Goal: Task Accomplishment & Management: Use online tool/utility

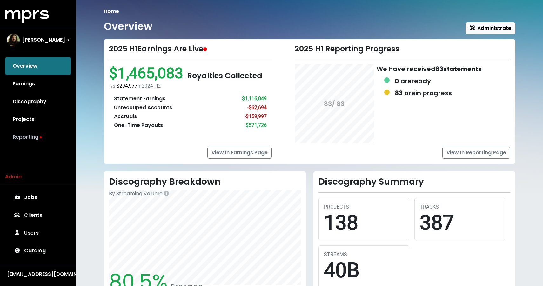
click at [33, 136] on link "Reporting" at bounding box center [38, 137] width 66 height 18
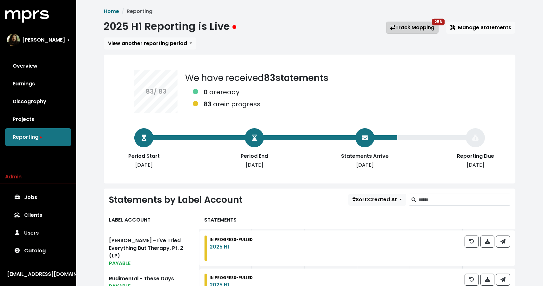
click at [429, 22] on link "Track Mapping 256" at bounding box center [412, 28] width 52 height 12
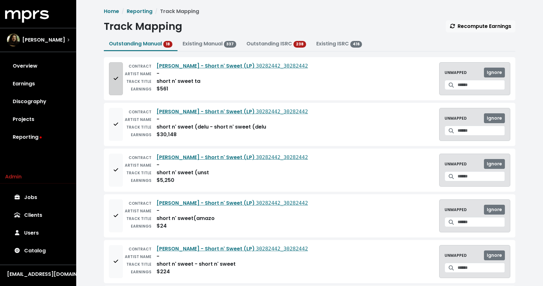
click at [114, 76] on span "Add to mapping queue" at bounding box center [116, 78] width 4 height 7
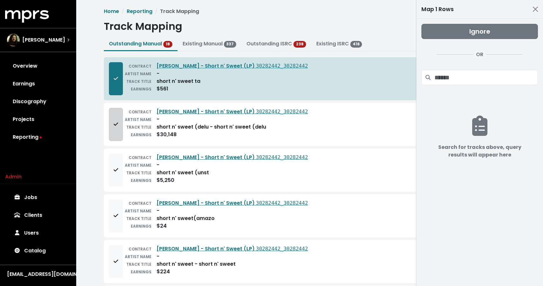
click at [114, 127] on span "Add to mapping queue" at bounding box center [116, 124] width 4 height 7
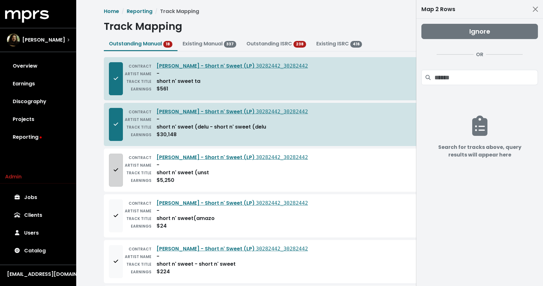
click at [114, 185] on button "Add to mapping queue" at bounding box center [116, 170] width 14 height 33
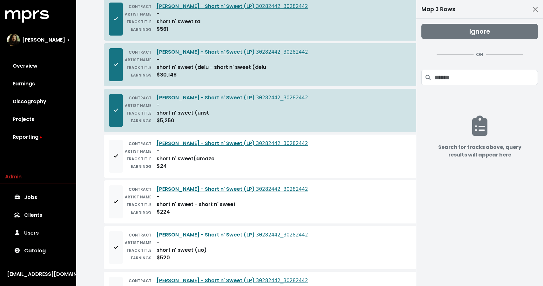
scroll to position [98, 0]
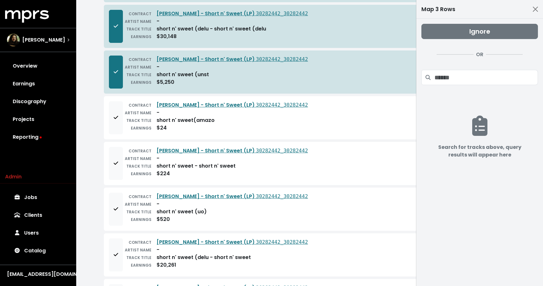
click at [114, 101] on div "CONTRACT [PERSON_NAME] - Short n' Sweet (LP) 30282442_30282442 ARTIST NAME - TR…" at bounding box center [310, 117] width 412 height 43
click at [112, 120] on button "Add to mapping queue" at bounding box center [116, 117] width 14 height 33
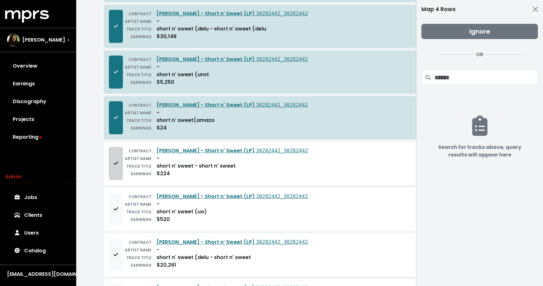
click at [114, 156] on button "Add to mapping queue" at bounding box center [116, 163] width 14 height 33
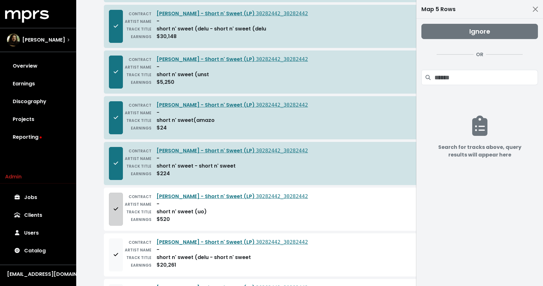
click at [114, 203] on button "Add to mapping queue" at bounding box center [116, 209] width 14 height 33
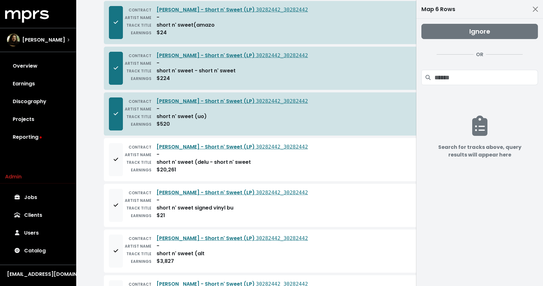
scroll to position [212, 0]
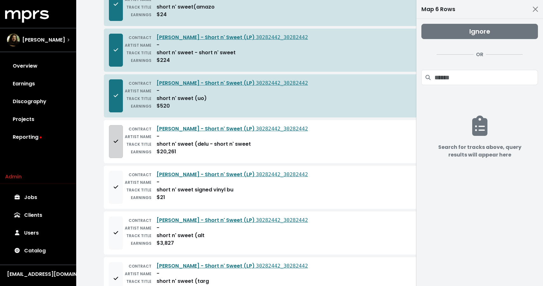
click at [120, 128] on button "Add to mapping queue" at bounding box center [116, 141] width 14 height 33
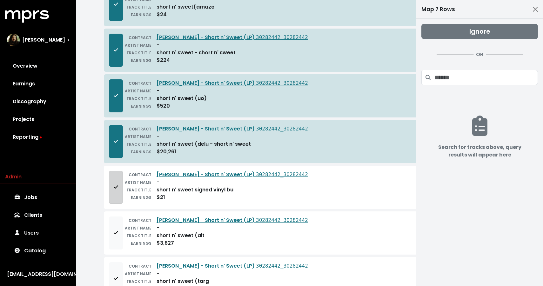
click at [115, 186] on icon "Add to mapping queue" at bounding box center [116, 187] width 4 height 5
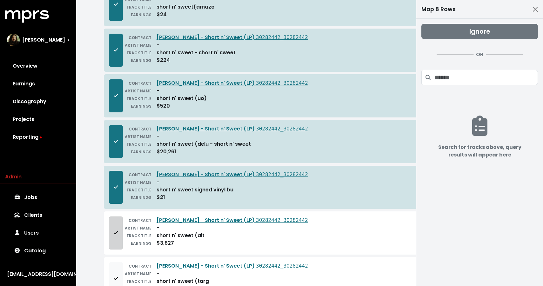
click at [115, 237] on span "Add to mapping queue" at bounding box center [116, 233] width 6 height 8
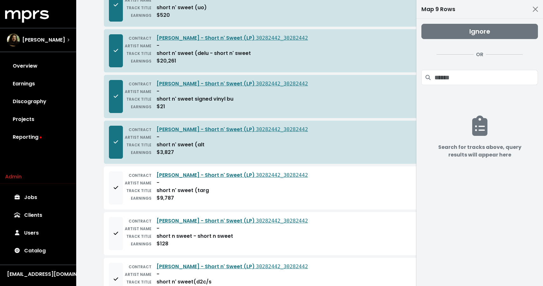
scroll to position [323, 0]
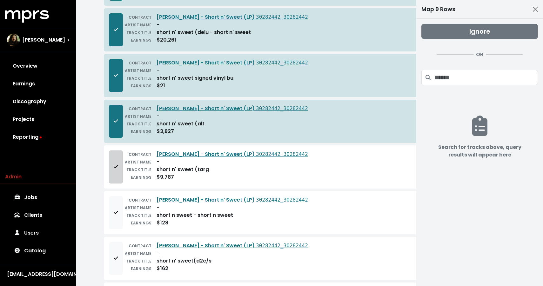
click at [116, 165] on icon "Add to mapping queue" at bounding box center [116, 166] width 4 height 5
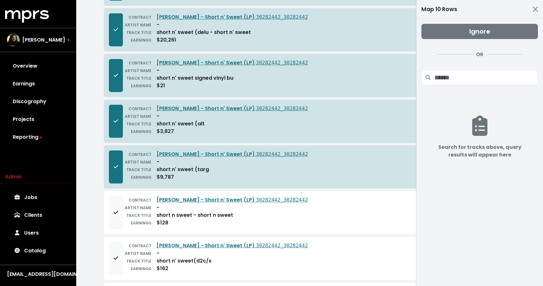
click at [114, 237] on div "CONTRACT [PERSON_NAME] - Short n' Sweet (LP) 30282442_30282442 ARTIST NAME - TR…" at bounding box center [310, 258] width 412 height 43
click at [118, 218] on button "Add to mapping queue" at bounding box center [116, 212] width 14 height 33
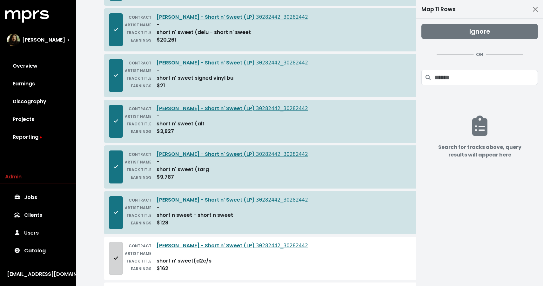
click at [118, 255] on span "Add to mapping queue" at bounding box center [116, 259] width 6 height 8
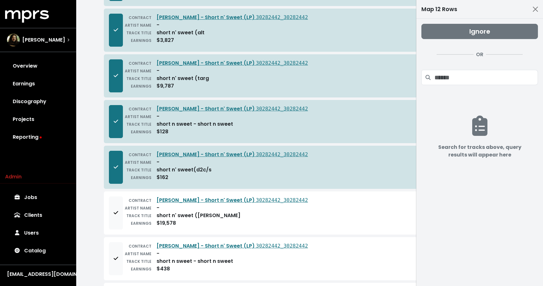
scroll to position [431, 0]
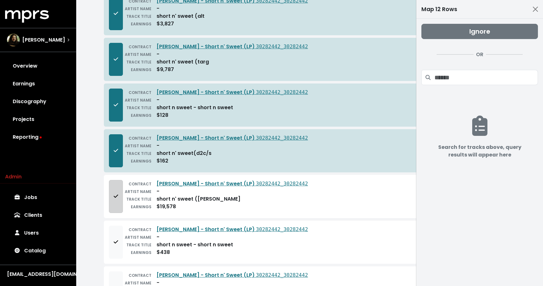
click at [118, 195] on span "Add to mapping queue" at bounding box center [116, 197] width 6 height 8
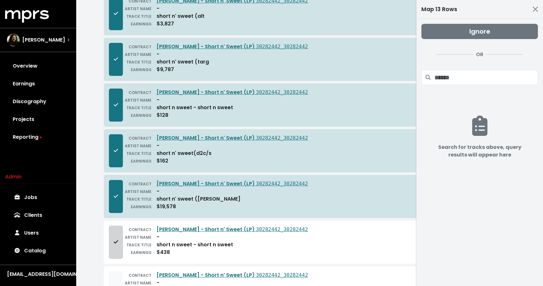
click at [118, 246] on span "Add to mapping queue" at bounding box center [116, 243] width 6 height 8
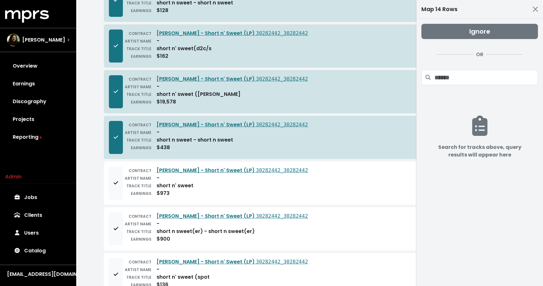
scroll to position [537, 0]
click at [111, 175] on button "Add to mapping queue" at bounding box center [116, 182] width 14 height 33
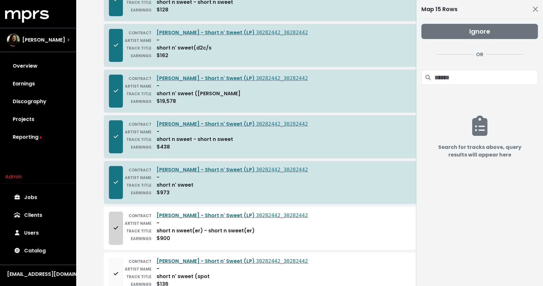
click at [111, 221] on button "Add to mapping queue" at bounding box center [116, 228] width 14 height 33
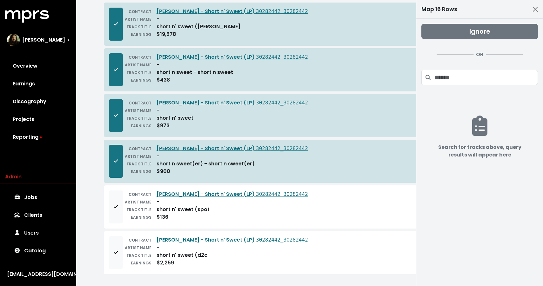
scroll to position [604, 0]
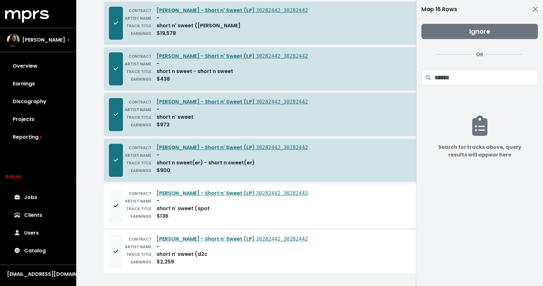
click at [111, 221] on button "Add to mapping queue" at bounding box center [116, 206] width 14 height 33
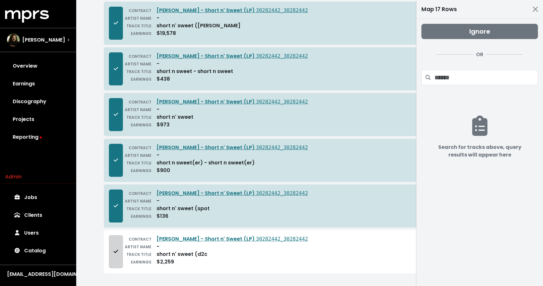
click at [111, 264] on button "Add to mapping queue" at bounding box center [116, 251] width 14 height 33
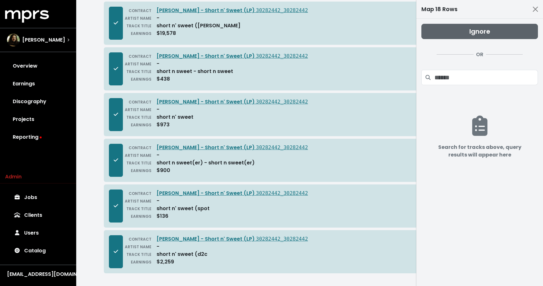
click at [493, 28] on button "Ignore" at bounding box center [480, 31] width 117 height 15
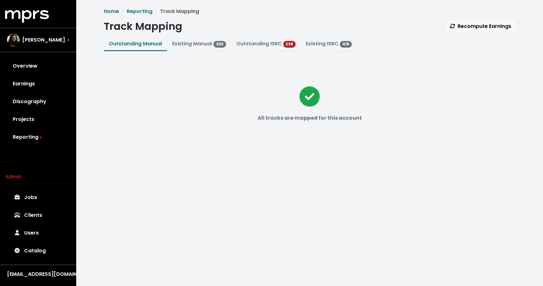
scroll to position [0, 0]
click at [19, 35] on div "[PERSON_NAME]" at bounding box center [36, 40] width 58 height 13
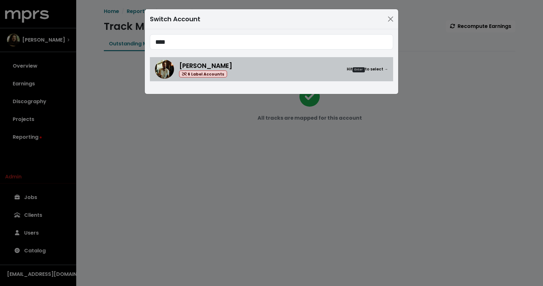
type input "****"
click at [258, 70] on div "[PERSON_NAME] 6 Label Accounts Hit Enter to select →" at bounding box center [283, 69] width 209 height 17
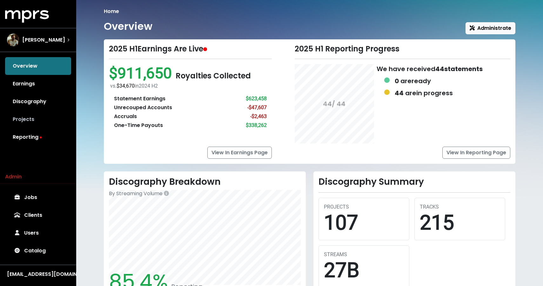
click at [28, 122] on link "Projects" at bounding box center [38, 120] width 66 height 18
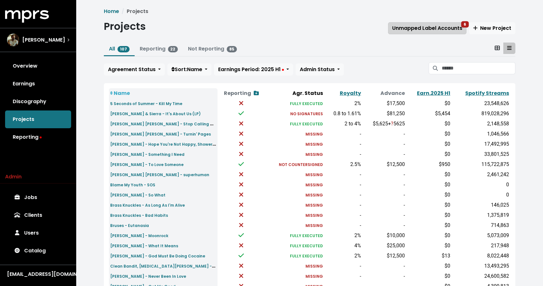
click at [421, 29] on span "Unmapped Label Accounts 6" at bounding box center [427, 27] width 70 height 7
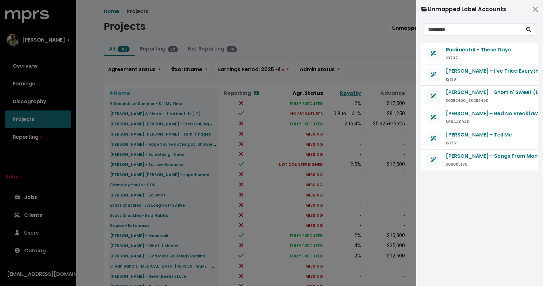
click at [386, 37] on div at bounding box center [271, 143] width 543 height 286
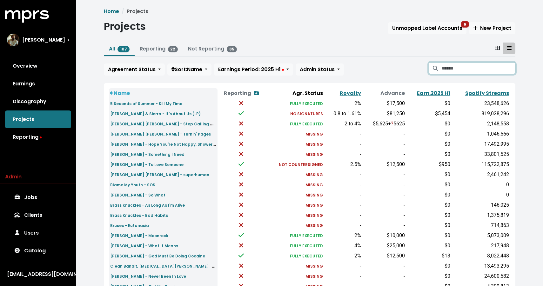
click at [468, 68] on input "Search projects" at bounding box center [479, 68] width 74 height 12
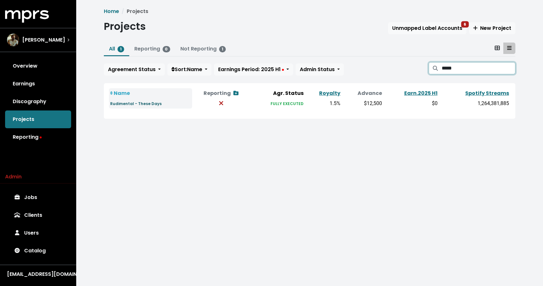
type input "*****"
click at [159, 103] on small "Rudimental - These Days" at bounding box center [135, 103] width 51 height 5
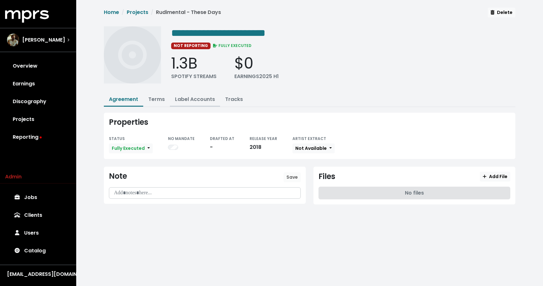
click at [201, 99] on link "Label Accounts" at bounding box center [195, 99] width 40 height 7
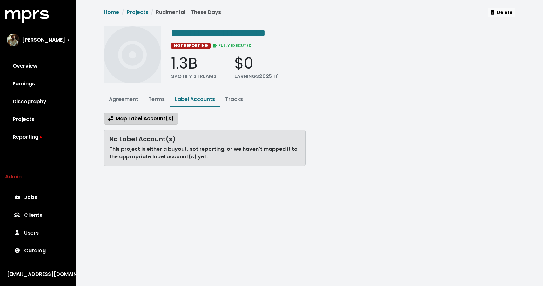
click at [160, 115] on span "Map Label Account(s)" at bounding box center [141, 118] width 66 height 7
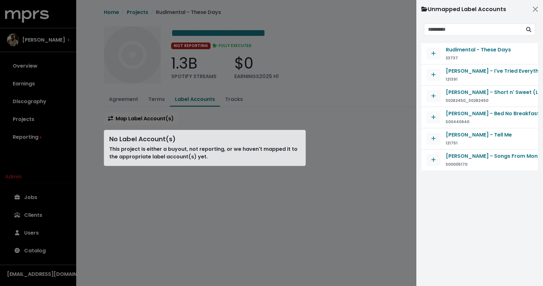
click at [429, 60] on div "Rudimental - These Days 23737" at bounding box center [480, 54] width 106 height 16
click at [434, 57] on span "Map contract to selected agreement" at bounding box center [434, 54] width 6 height 8
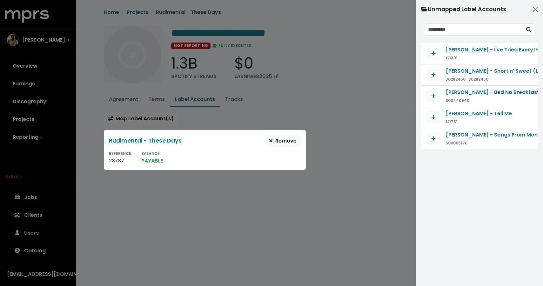
click at [325, 88] on div at bounding box center [271, 143] width 543 height 286
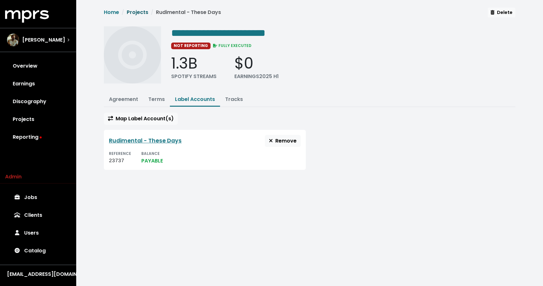
click at [134, 13] on link "Projects" at bounding box center [138, 12] width 22 height 7
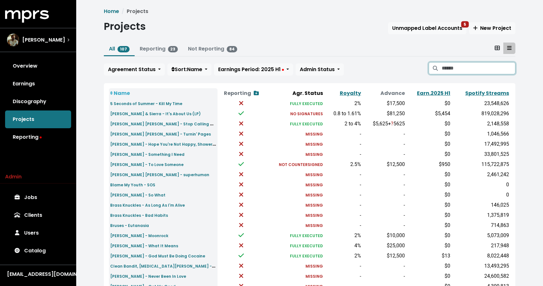
click at [491, 66] on input "Search projects" at bounding box center [479, 68] width 74 height 12
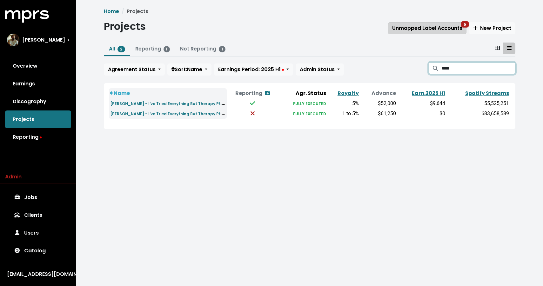
type input "****"
click at [452, 33] on button "Unmapped Label Accounts 5" at bounding box center [427, 28] width 78 height 12
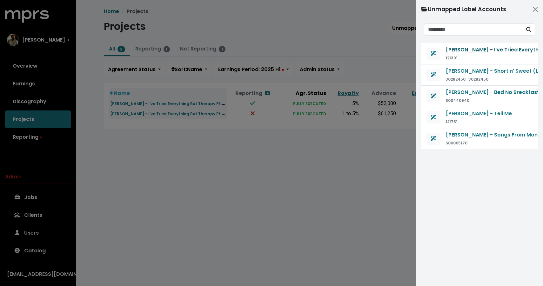
click at [509, 51] on span "[PERSON_NAME] - I've Tried Everything But Therapy, Pt. 2 (LP)" at bounding box center [526, 49] width 160 height 7
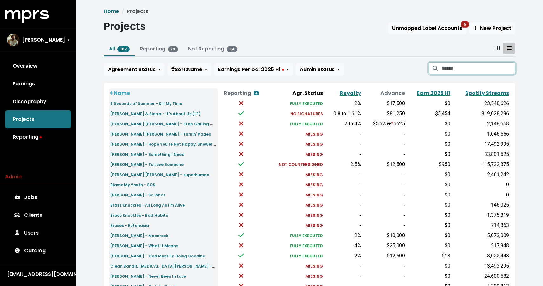
click at [461, 68] on input "Search projects" at bounding box center [479, 68] width 74 height 12
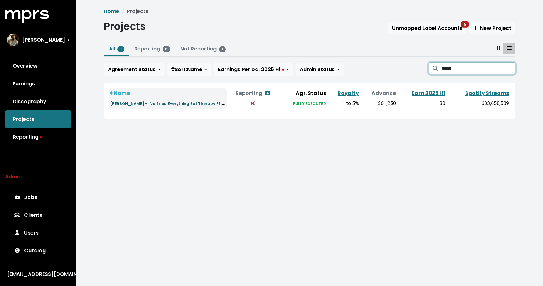
type input "*****"
click at [194, 102] on small "[PERSON_NAME] - I've Tried Everything But Therapy Pt. 2 (LP)" at bounding box center [172, 103] width 124 height 7
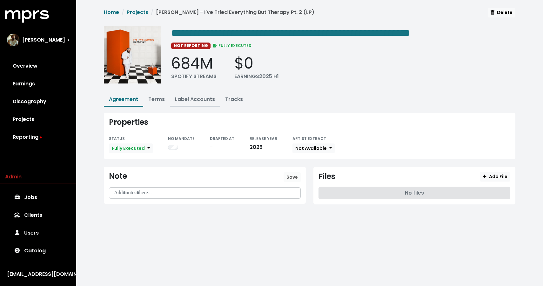
click at [173, 99] on button "Label Accounts" at bounding box center [195, 100] width 50 height 14
click at [197, 100] on link "Label Accounts" at bounding box center [195, 99] width 40 height 7
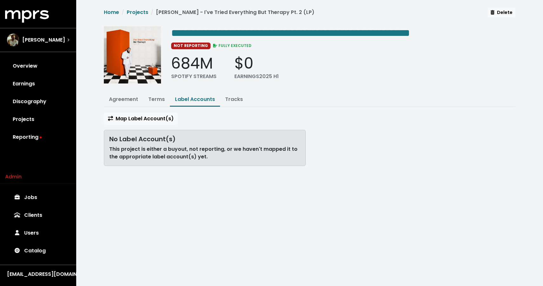
click at [155, 110] on div "**********" at bounding box center [309, 90] width 419 height 164
click at [154, 116] on span "Map Label Account(s)" at bounding box center [141, 118] width 66 height 7
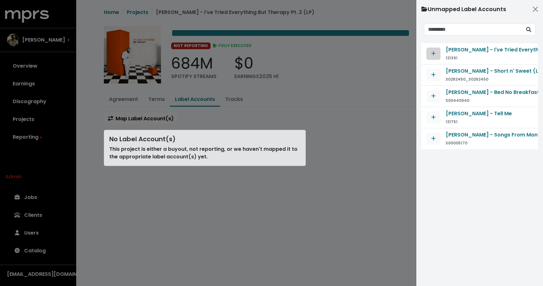
click at [434, 59] on button "Map contract to selected agreement" at bounding box center [434, 54] width 14 height 12
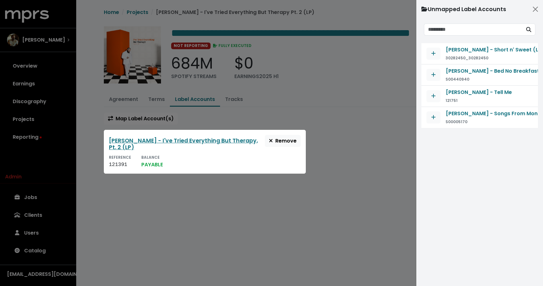
click at [372, 76] on div at bounding box center [271, 143] width 543 height 286
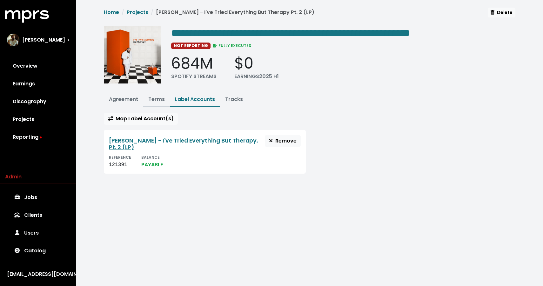
click at [157, 101] on link "Terms" at bounding box center [156, 99] width 17 height 7
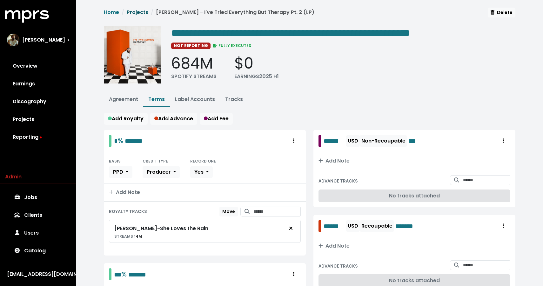
click at [138, 15] on link "Projects" at bounding box center [138, 12] width 22 height 7
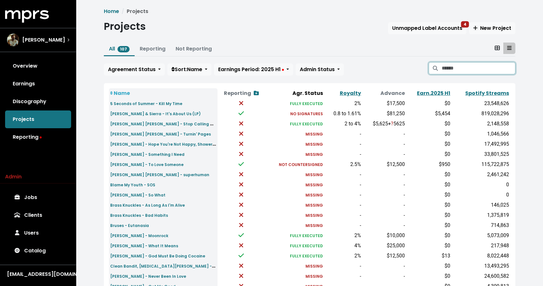
click at [463, 64] on input "Search projects" at bounding box center [479, 68] width 74 height 12
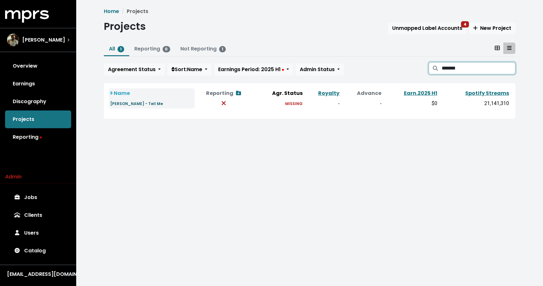
type input "*******"
click at [140, 104] on small "[PERSON_NAME] - Tell Me" at bounding box center [136, 103] width 53 height 5
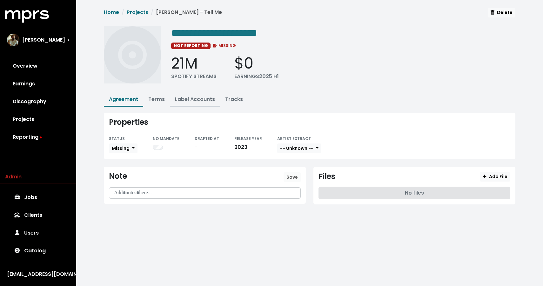
click at [187, 100] on link "Label Accounts" at bounding box center [195, 99] width 40 height 7
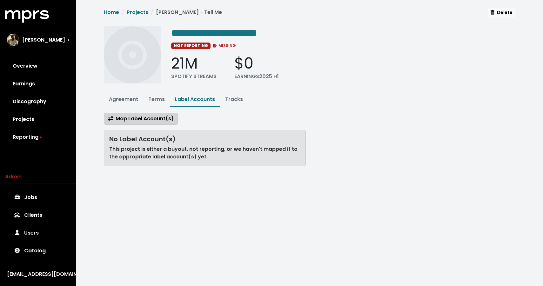
click at [156, 116] on span "Map Label Account(s)" at bounding box center [141, 118] width 66 height 7
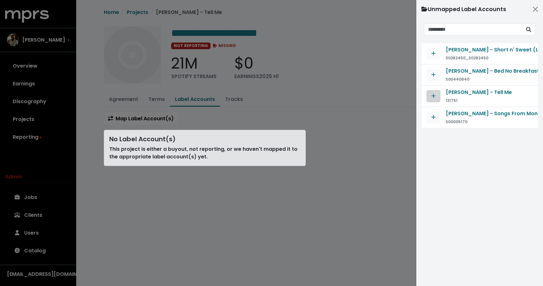
click at [430, 98] on button "Map contract to selected agreement" at bounding box center [434, 96] width 14 height 12
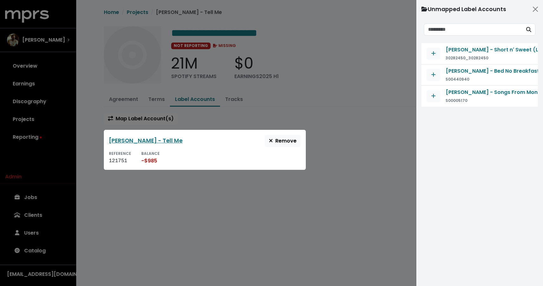
click at [354, 106] on div at bounding box center [271, 143] width 543 height 286
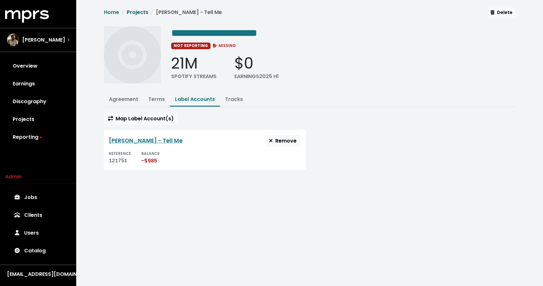
click at [132, 11] on link "Projects" at bounding box center [138, 12] width 22 height 7
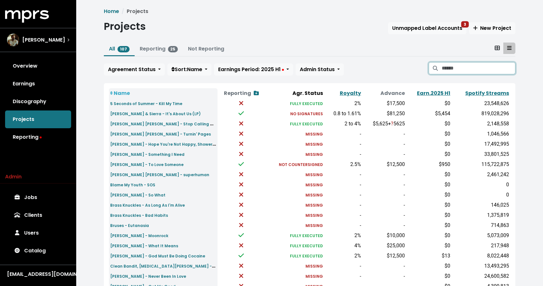
click at [473, 73] on input "Search projects" at bounding box center [479, 68] width 74 height 12
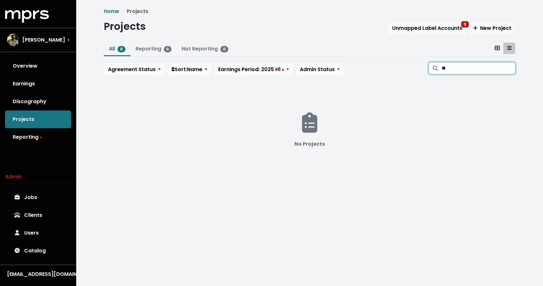
type input "*"
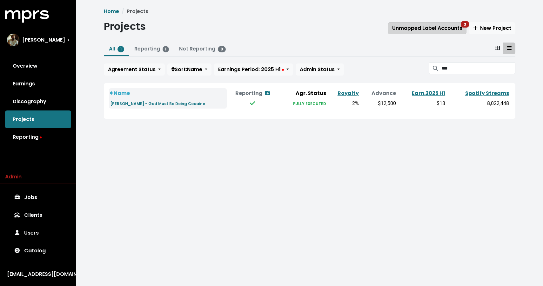
click at [424, 28] on span "Unmapped Label Accounts 3" at bounding box center [427, 27] width 70 height 7
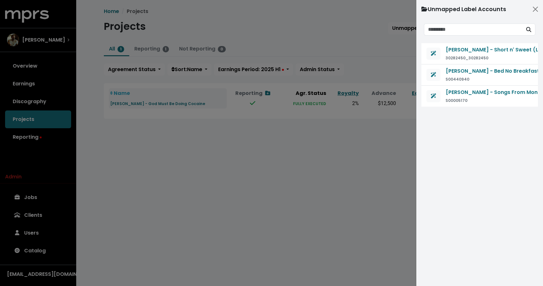
click at [388, 45] on div at bounding box center [271, 143] width 543 height 286
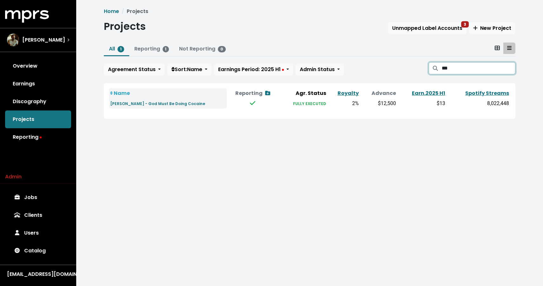
click at [460, 74] on input "***" at bounding box center [479, 68] width 74 height 12
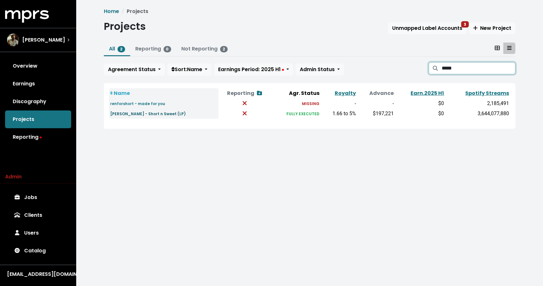
type input "*****"
click at [178, 114] on small "[PERSON_NAME] - Short n Sweet (LP)" at bounding box center [148, 113] width 76 height 5
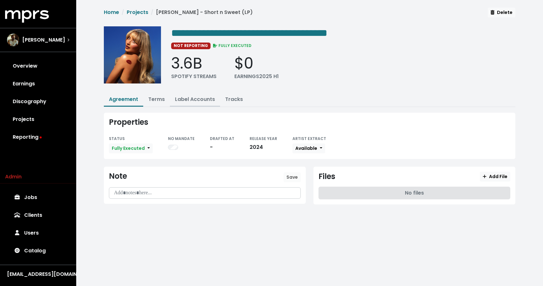
click at [195, 101] on link "Label Accounts" at bounding box center [195, 99] width 40 height 7
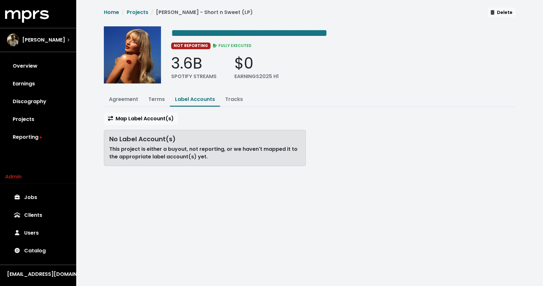
click at [159, 109] on div "**********" at bounding box center [309, 90] width 419 height 164
click at [159, 116] on span "Map Label Account(s)" at bounding box center [141, 118] width 66 height 7
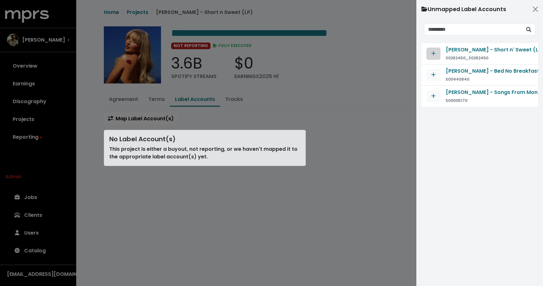
click at [436, 52] on span "Map contract to selected agreement" at bounding box center [434, 54] width 6 height 8
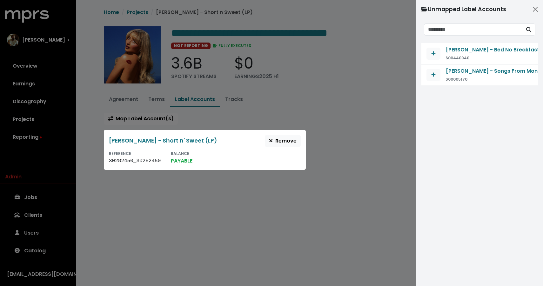
click at [329, 60] on div at bounding box center [271, 143] width 543 height 286
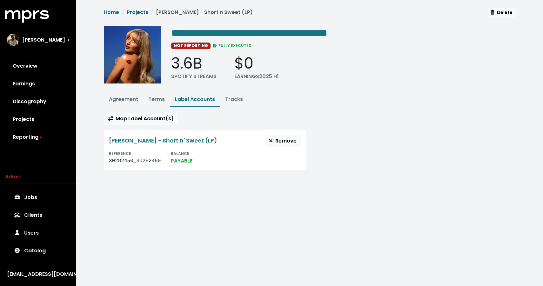
click at [136, 11] on link "Projects" at bounding box center [138, 12] width 22 height 7
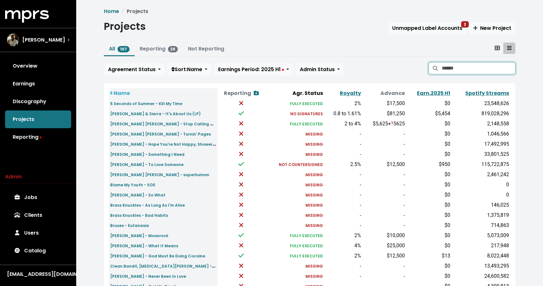
click at [487, 72] on input "Search projects" at bounding box center [479, 68] width 74 height 12
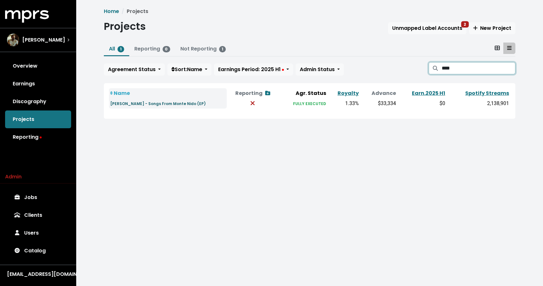
type input "****"
click at [183, 104] on small "[PERSON_NAME] - Songs From Monte Nido (EP)" at bounding box center [158, 103] width 96 height 5
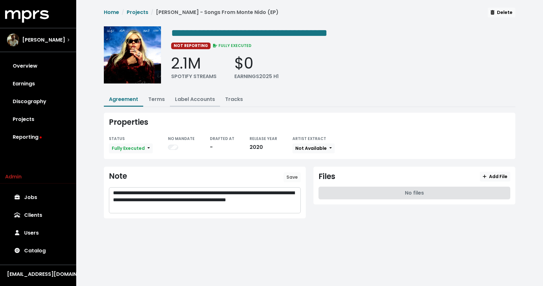
click at [198, 99] on link "Label Accounts" at bounding box center [195, 99] width 40 height 7
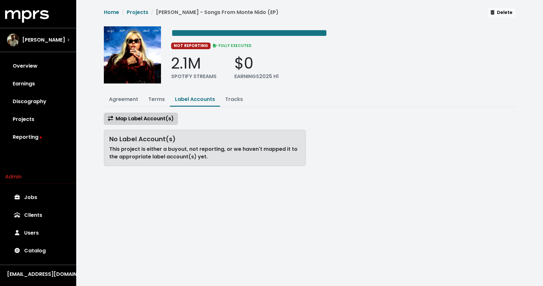
click at [158, 120] on span "Map Label Account(s)" at bounding box center [141, 118] width 66 height 7
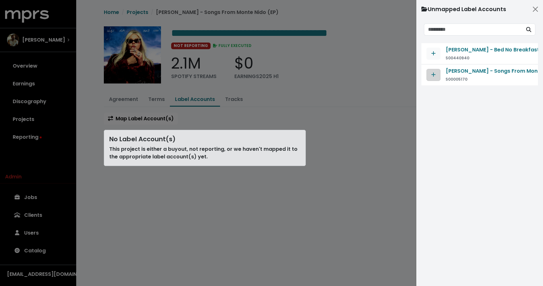
click at [439, 76] on button "Map contract to selected agreement" at bounding box center [434, 75] width 14 height 12
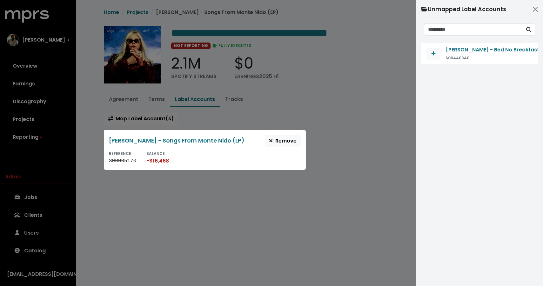
click at [398, 82] on div at bounding box center [271, 143] width 543 height 286
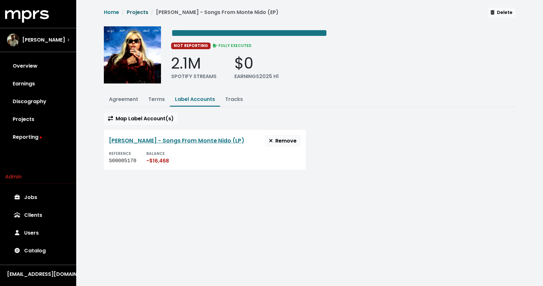
click at [132, 12] on link "Projects" at bounding box center [138, 12] width 22 height 7
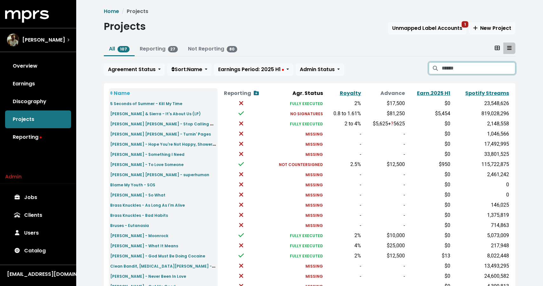
click at [461, 68] on input "Search projects" at bounding box center [479, 68] width 74 height 12
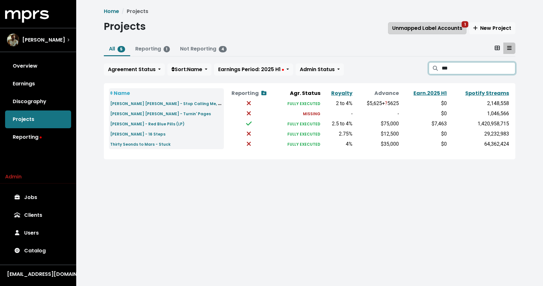
type input "***"
click at [445, 31] on span "Unmapped Label Accounts 1" at bounding box center [427, 27] width 70 height 7
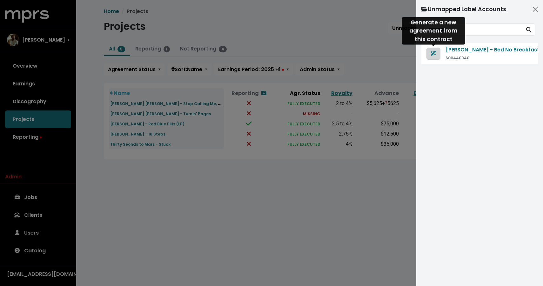
click at [434, 56] on span "Generate agreement from this contract" at bounding box center [434, 53] width 6 height 7
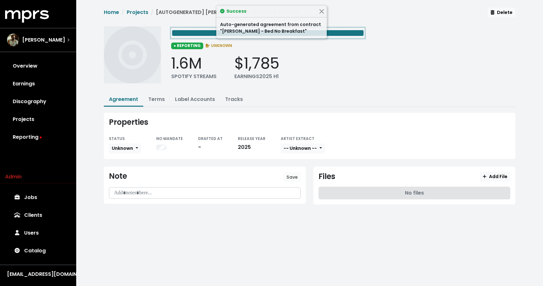
click at [365, 29] on span "**********" at bounding box center [267, 33] width 193 height 10
click at [359, 71] on div "1.6M SPOTIFY STREAMS $1,785 EARNINGS 2025 H1" at bounding box center [343, 67] width 344 height 26
click at [322, 9] on button "Close" at bounding box center [321, 11] width 7 height 7
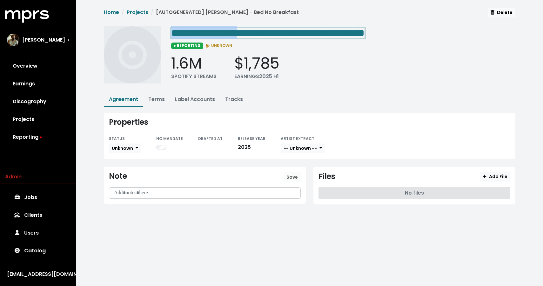
click at [274, 30] on span "**********" at bounding box center [267, 33] width 193 height 10
click at [270, 32] on span "**********" at bounding box center [267, 33] width 193 height 10
drag, startPoint x: 271, startPoint y: 32, endPoint x: 124, endPoint y: 25, distance: 147.8
click at [124, 25] on span "**********" at bounding box center [310, 48] width 412 height 80
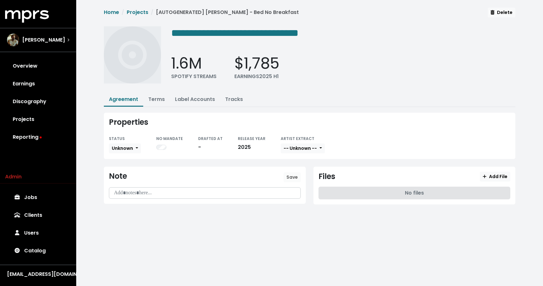
click at [207, 110] on div "**********" at bounding box center [309, 110] width 419 height 205
click at [128, 144] on button "Unknown" at bounding box center [125, 149] width 32 height 10
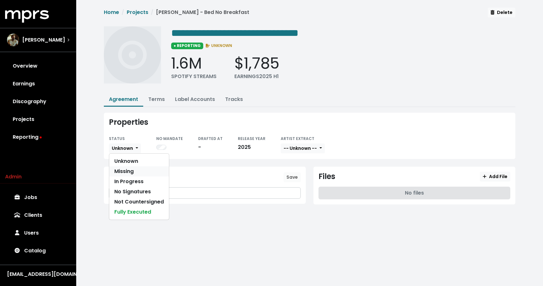
click at [141, 173] on link "Missing" at bounding box center [139, 171] width 60 height 10
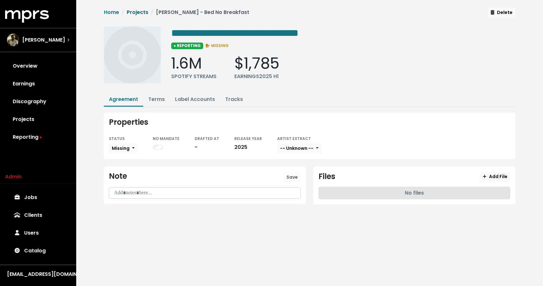
click at [135, 9] on link "Projects" at bounding box center [138, 12] width 22 height 7
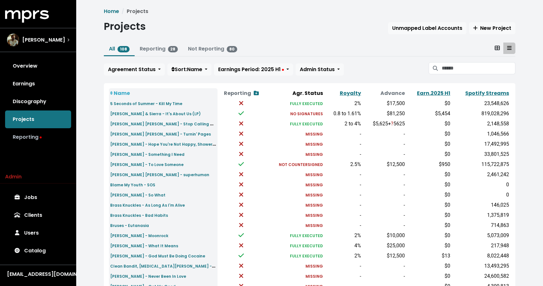
click at [29, 139] on link "Reporting" at bounding box center [38, 137] width 66 height 18
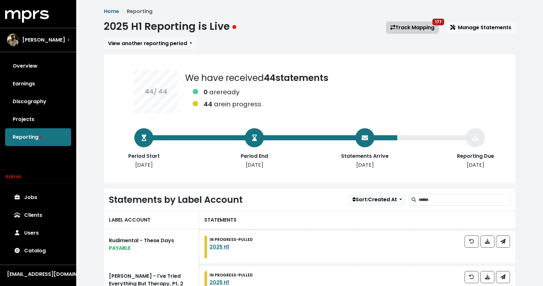
click at [442, 23] on span "177" at bounding box center [438, 21] width 7 height 5
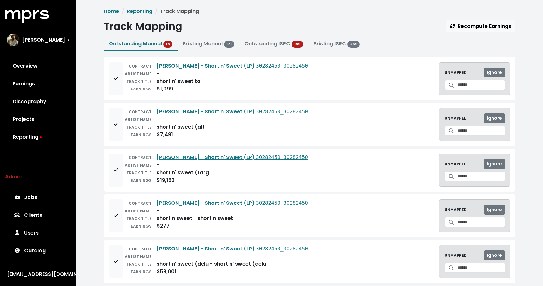
click at [108, 85] on div "CONTRACT [PERSON_NAME] - Short n' Sweet (LP) 30282450_30282450 ARTIST NAME - TR…" at bounding box center [310, 78] width 412 height 43
click at [116, 85] on button "Add to mapping queue" at bounding box center [116, 78] width 14 height 33
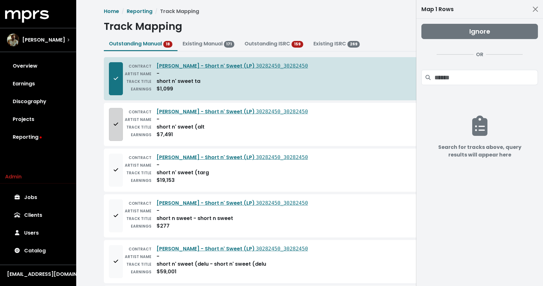
click at [111, 121] on button "Add to mapping queue" at bounding box center [116, 124] width 14 height 33
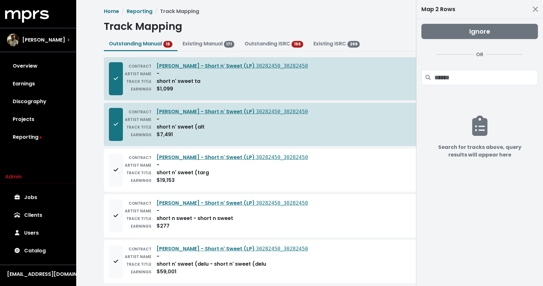
click at [117, 191] on div "CONTRACT [PERSON_NAME] - Short n' Sweet (LP) 30282450_30282450 ARTIST NAME - TR…" at bounding box center [310, 170] width 412 height 43
click at [118, 169] on icon "Add to mapping queue" at bounding box center [116, 169] width 4 height 3
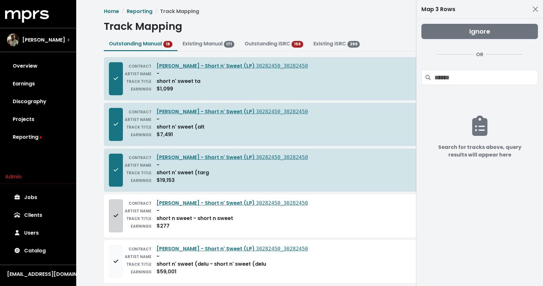
click at [112, 213] on button "Add to mapping queue" at bounding box center [116, 215] width 14 height 33
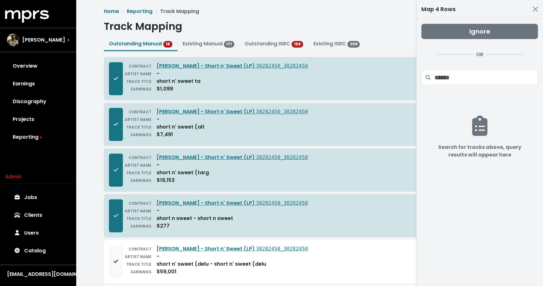
click at [114, 244] on div "CONTRACT [PERSON_NAME] - Short n' Sweet (LP) 30282450_30282450 ARTIST NAME - TR…" at bounding box center [310, 261] width 412 height 43
click at [115, 260] on icon "Add to mapping queue" at bounding box center [116, 261] width 4 height 5
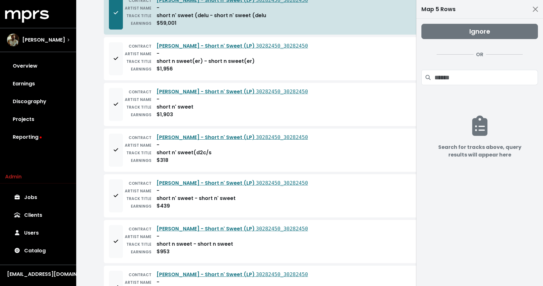
scroll to position [255, 0]
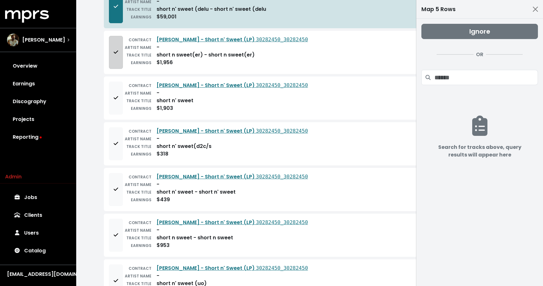
click at [111, 62] on button "Add to mapping queue" at bounding box center [116, 52] width 14 height 33
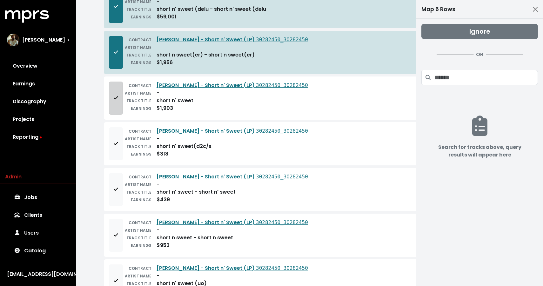
click at [112, 92] on button "Add to mapping queue" at bounding box center [116, 98] width 14 height 33
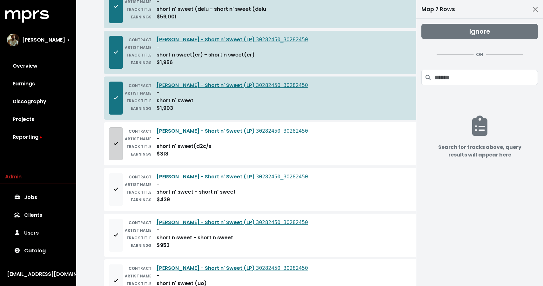
click at [118, 145] on span "Add to mapping queue" at bounding box center [116, 144] width 6 height 8
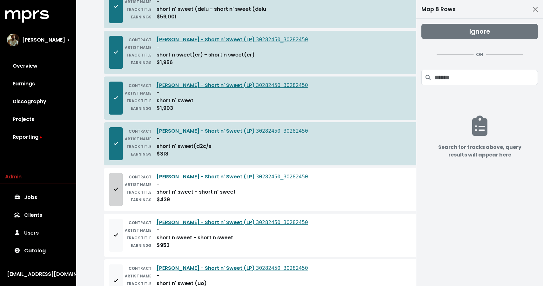
click at [112, 185] on button "Add to mapping queue" at bounding box center [116, 189] width 14 height 33
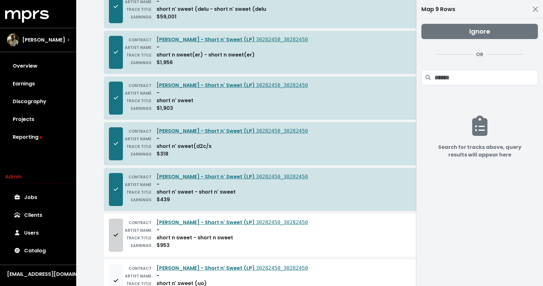
click at [112, 222] on button "Add to mapping queue" at bounding box center [116, 235] width 14 height 33
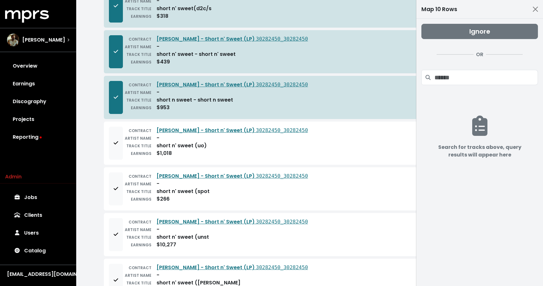
scroll to position [395, 0]
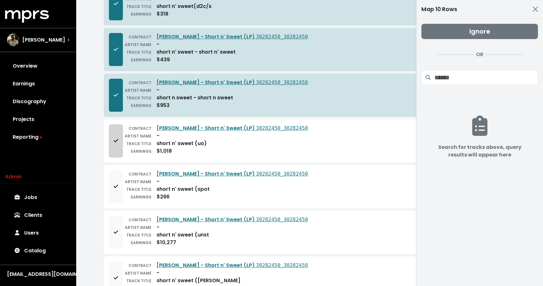
click at [113, 146] on button "Add to mapping queue" at bounding box center [116, 141] width 14 height 33
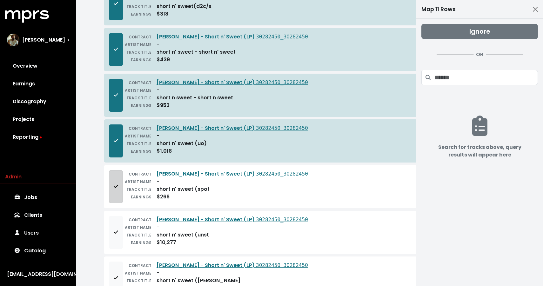
click at [113, 174] on button "Add to mapping queue" at bounding box center [116, 186] width 14 height 33
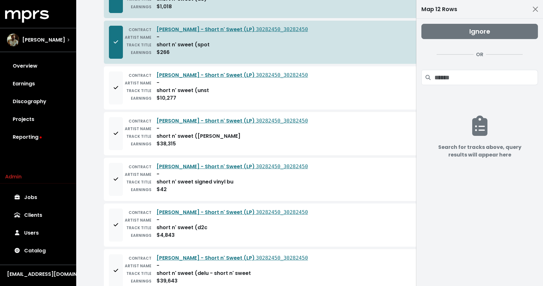
scroll to position [541, 0]
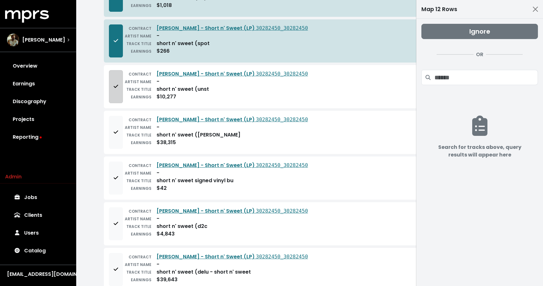
click at [111, 83] on button "Add to mapping queue" at bounding box center [116, 86] width 14 height 33
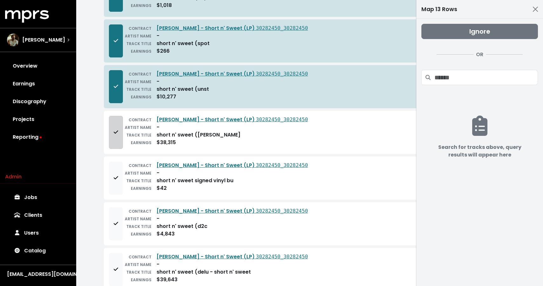
click at [113, 144] on button "Add to mapping queue" at bounding box center [116, 132] width 14 height 33
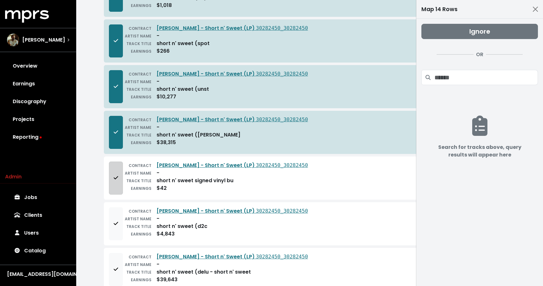
click at [116, 194] on button "Add to mapping queue" at bounding box center [116, 178] width 14 height 33
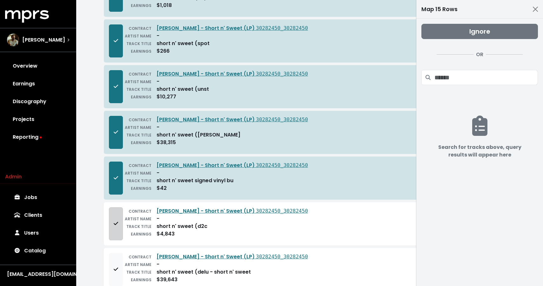
click at [111, 223] on button "Add to mapping queue" at bounding box center [116, 223] width 14 height 33
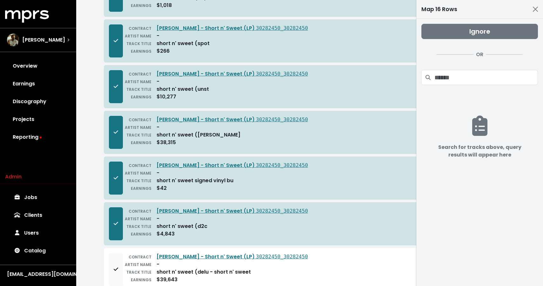
scroll to position [604, 0]
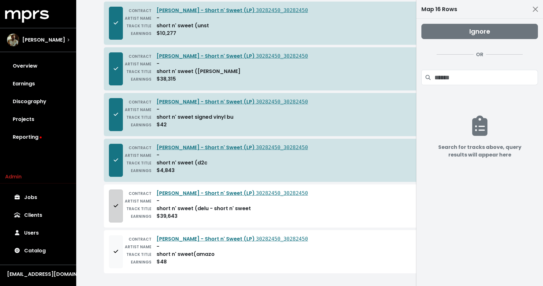
click at [115, 209] on span "Add to mapping queue" at bounding box center [116, 205] width 4 height 7
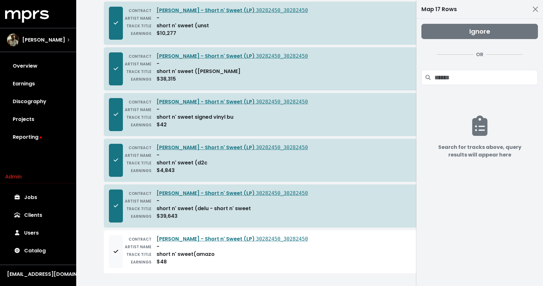
click at [114, 269] on div "CONTRACT [PERSON_NAME] - Short n' Sweet (LP) 30282450_30282450 ARTIST NAME - TR…" at bounding box center [310, 251] width 412 height 43
click at [117, 258] on button "Add to mapping queue" at bounding box center [116, 251] width 14 height 33
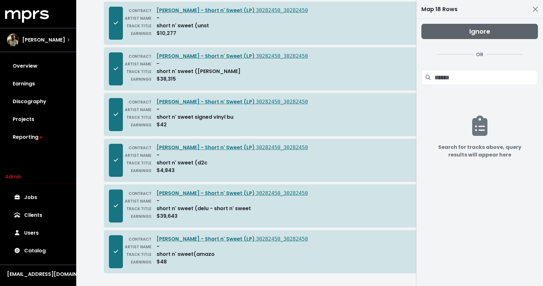
click at [489, 30] on span "Ignore" at bounding box center [479, 31] width 21 height 9
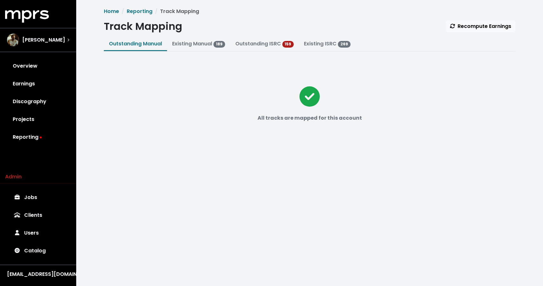
scroll to position [0, 0]
